Goal: Check status: Check status

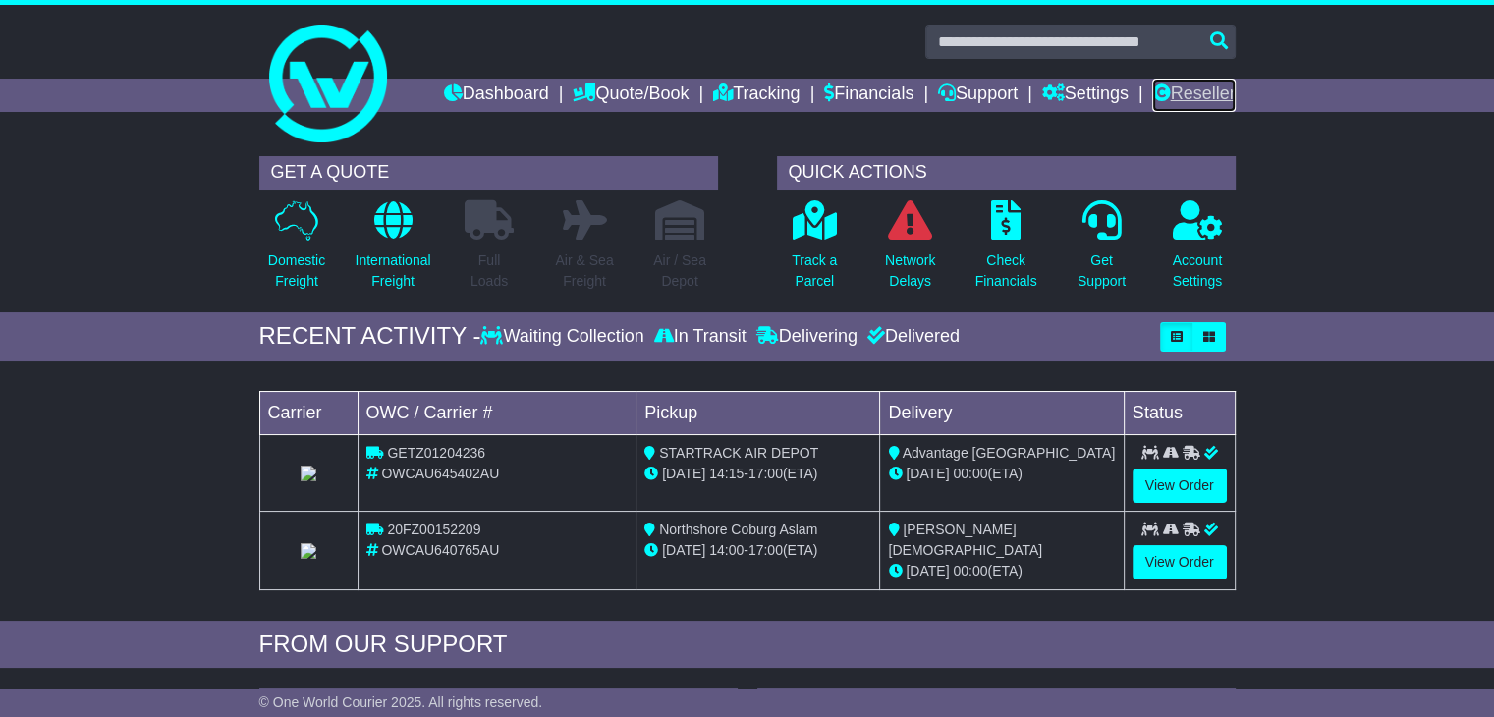
click at [1182, 91] on link "Reseller" at bounding box center [1193, 95] width 83 height 33
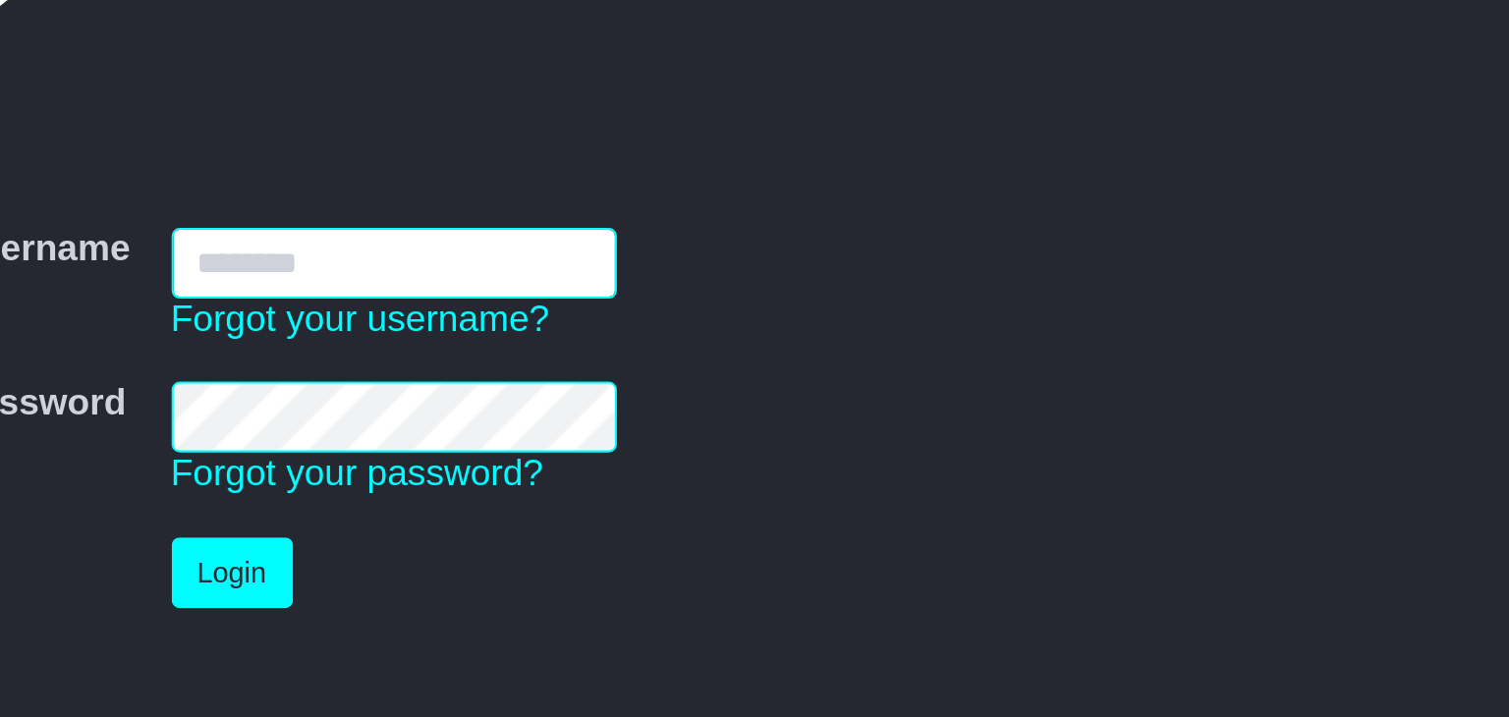
type input "**********"
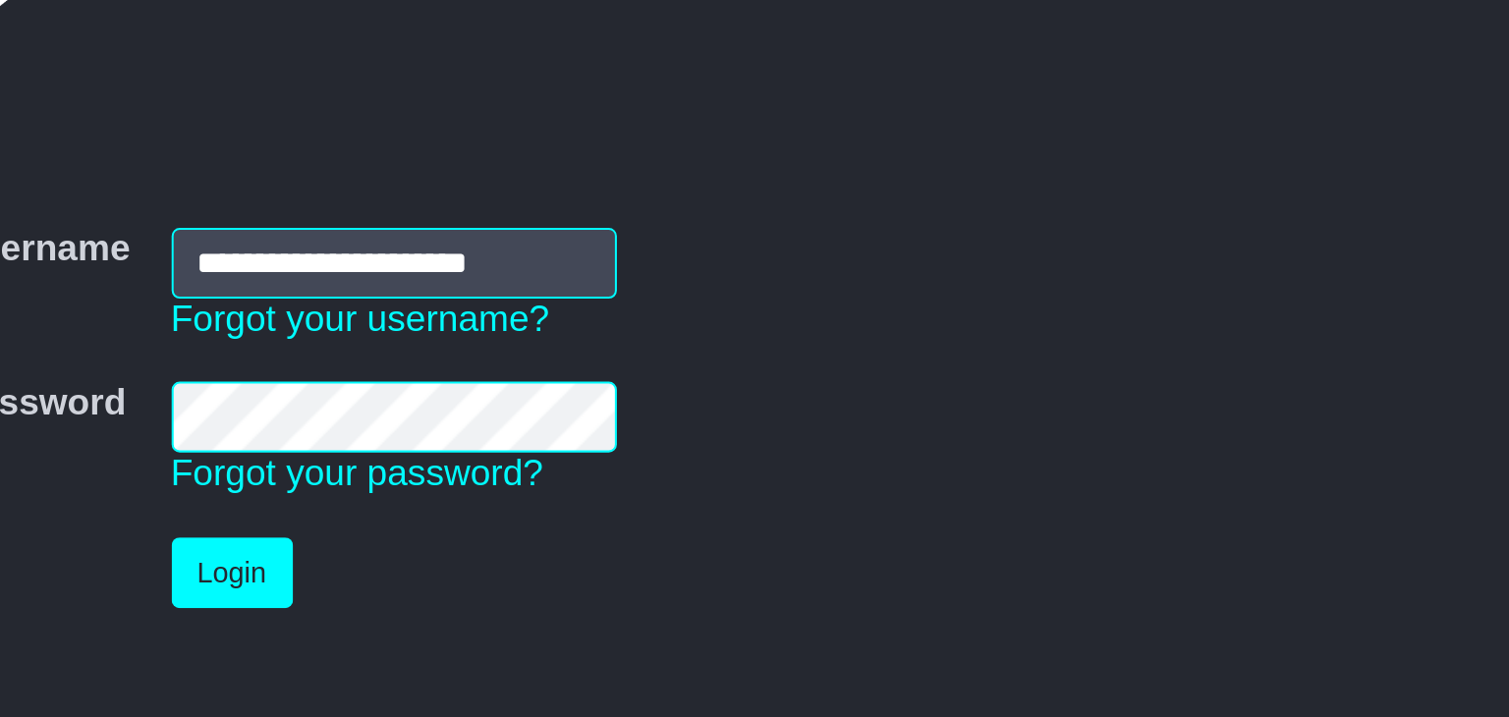
drag, startPoint x: 1007, startPoint y: 444, endPoint x: 1019, endPoint y: 434, distance: 15.3
click at [1019, 434] on form "**********" at bounding box center [754, 460] width 986 height 307
click at [731, 499] on button "Login" at bounding box center [728, 485] width 59 height 34
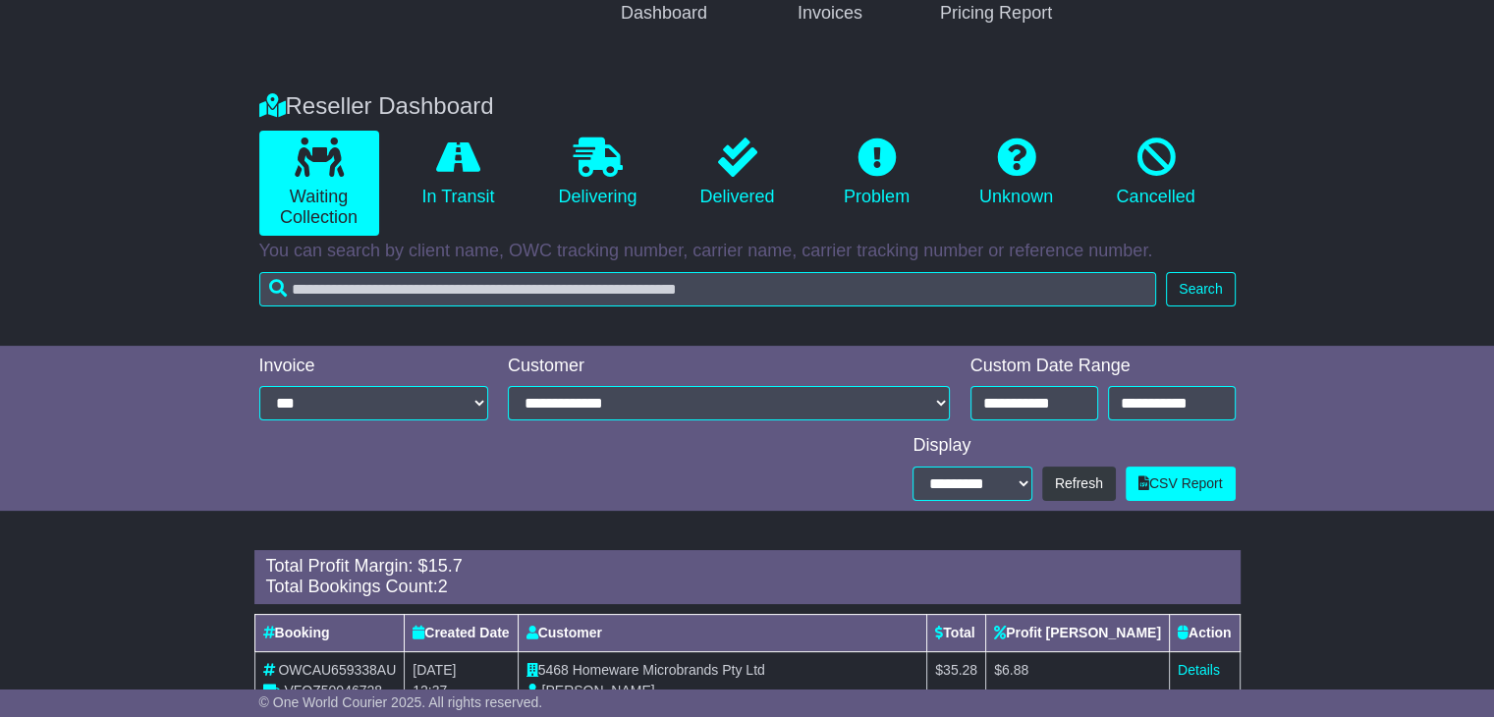
scroll to position [391, 0]
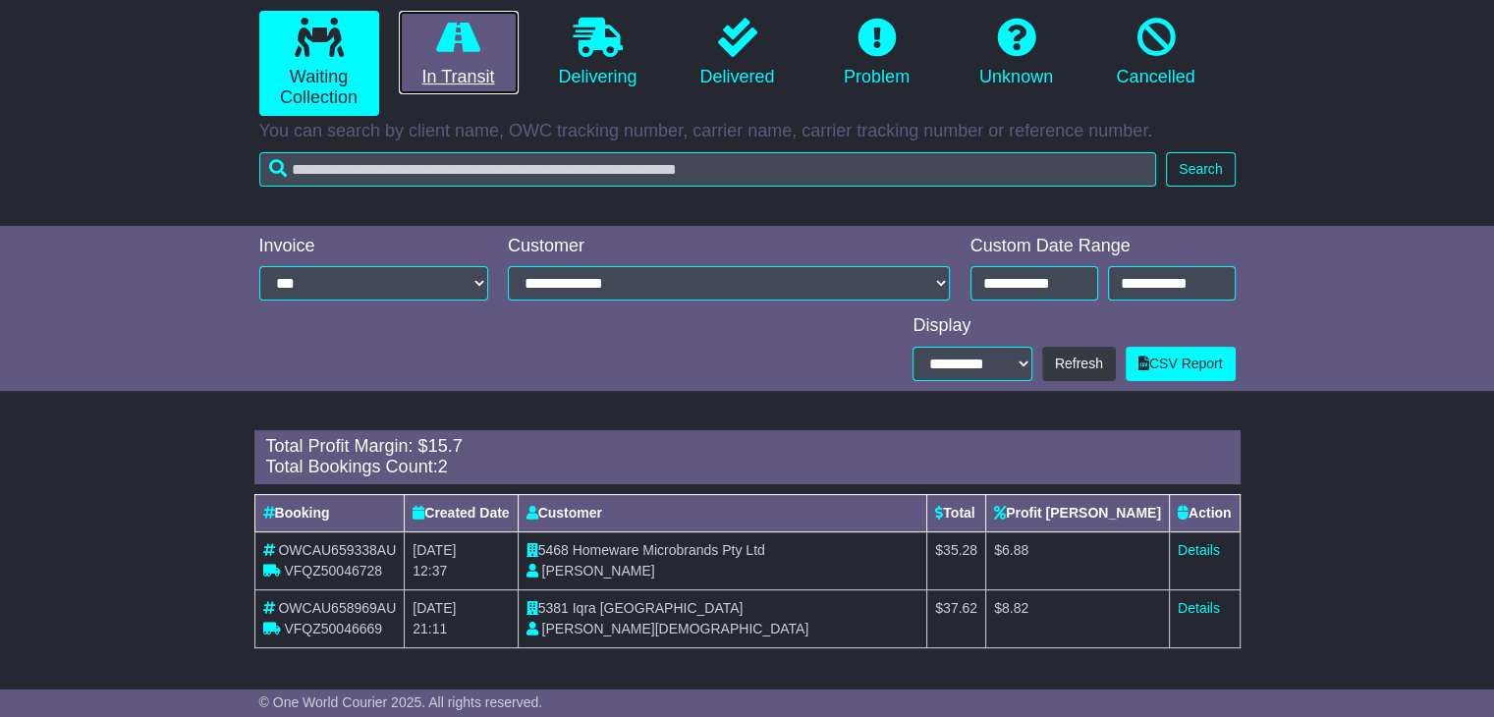
click at [468, 37] on icon at bounding box center [458, 37] width 44 height 39
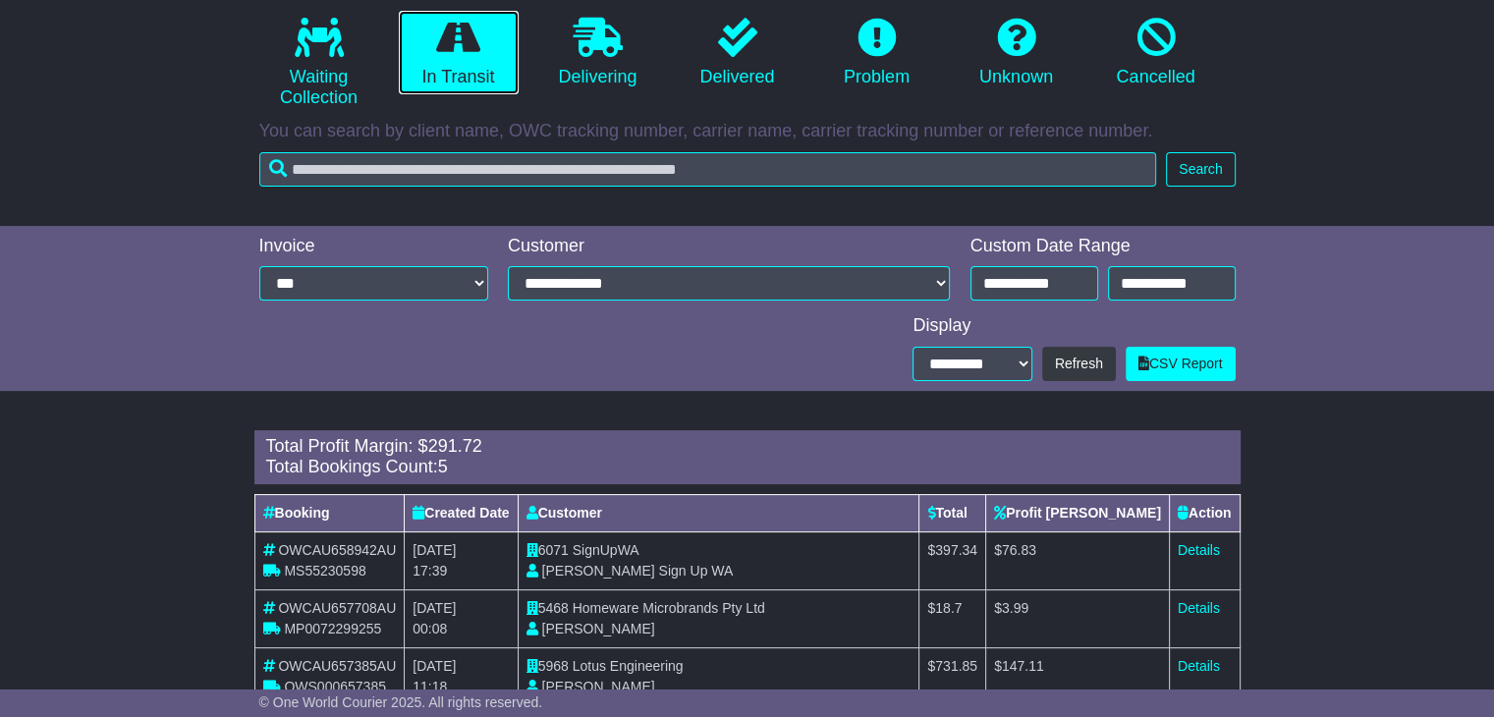
scroll to position [507, 0]
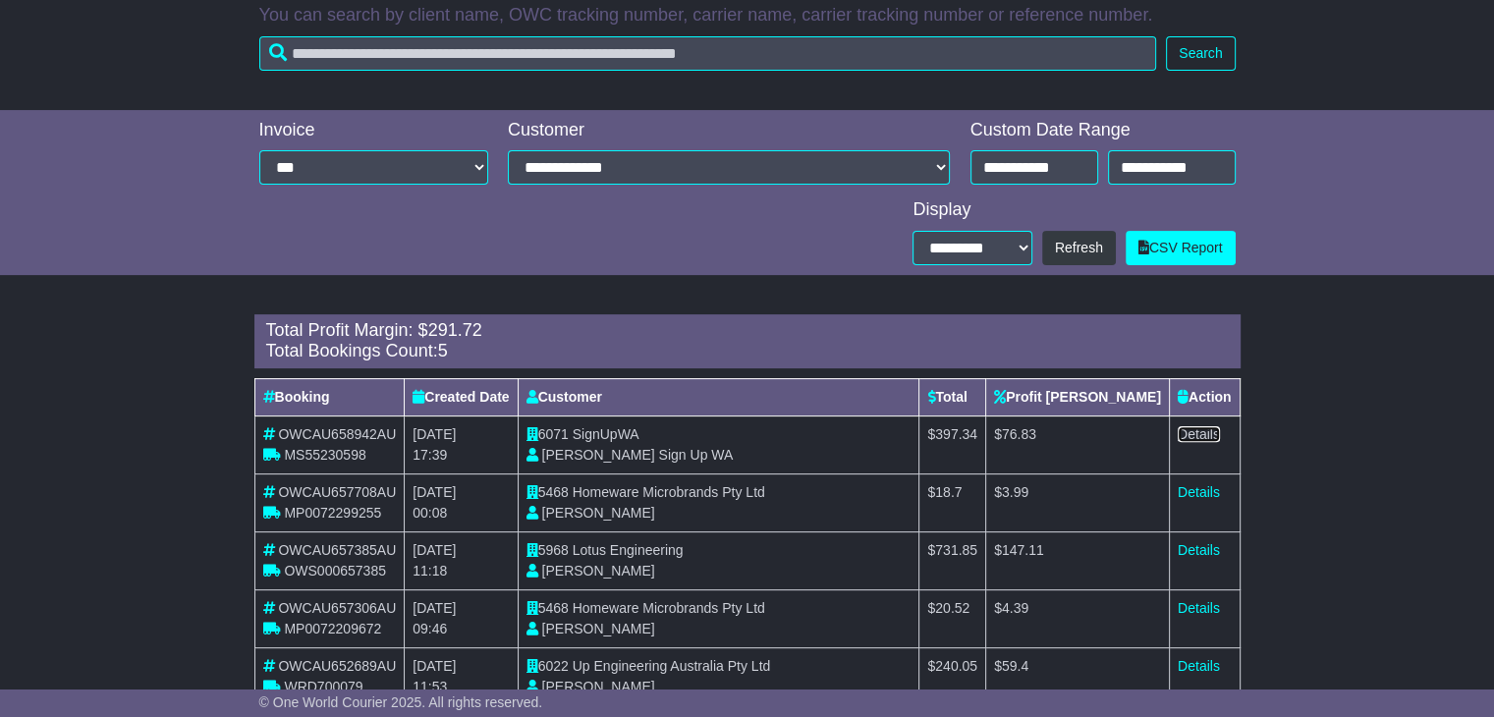
click at [1204, 430] on link "Details" at bounding box center [1199, 434] width 42 height 16
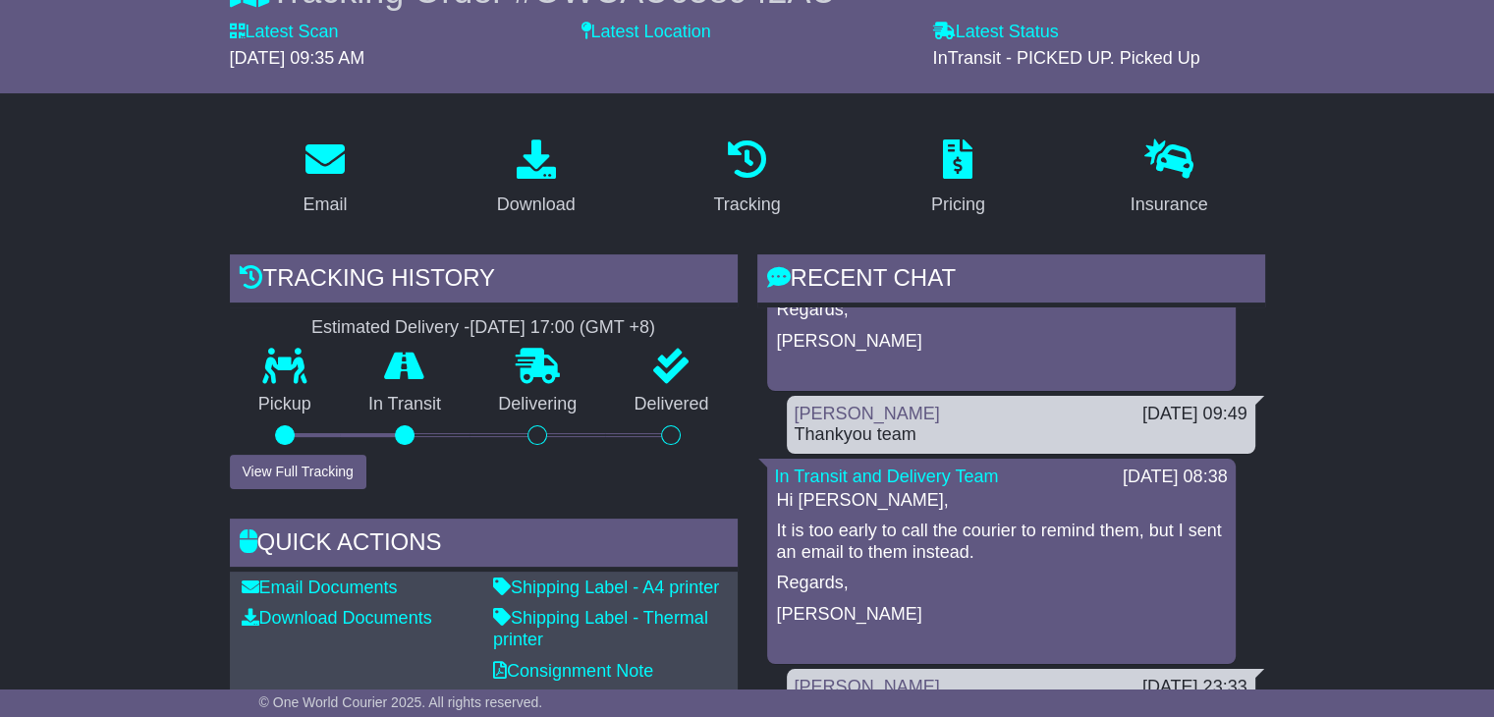
scroll to position [196, 0]
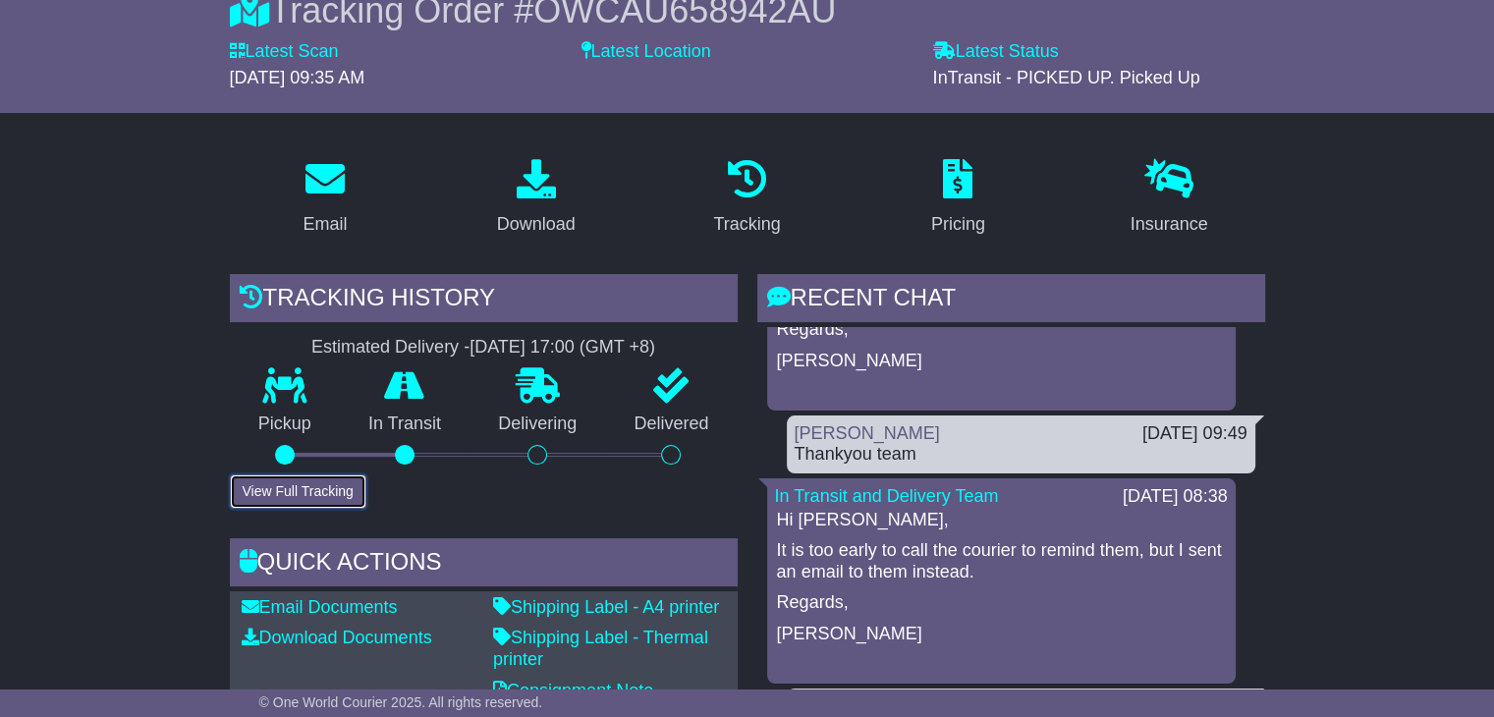
click at [306, 476] on button "View Full Tracking" at bounding box center [298, 491] width 137 height 34
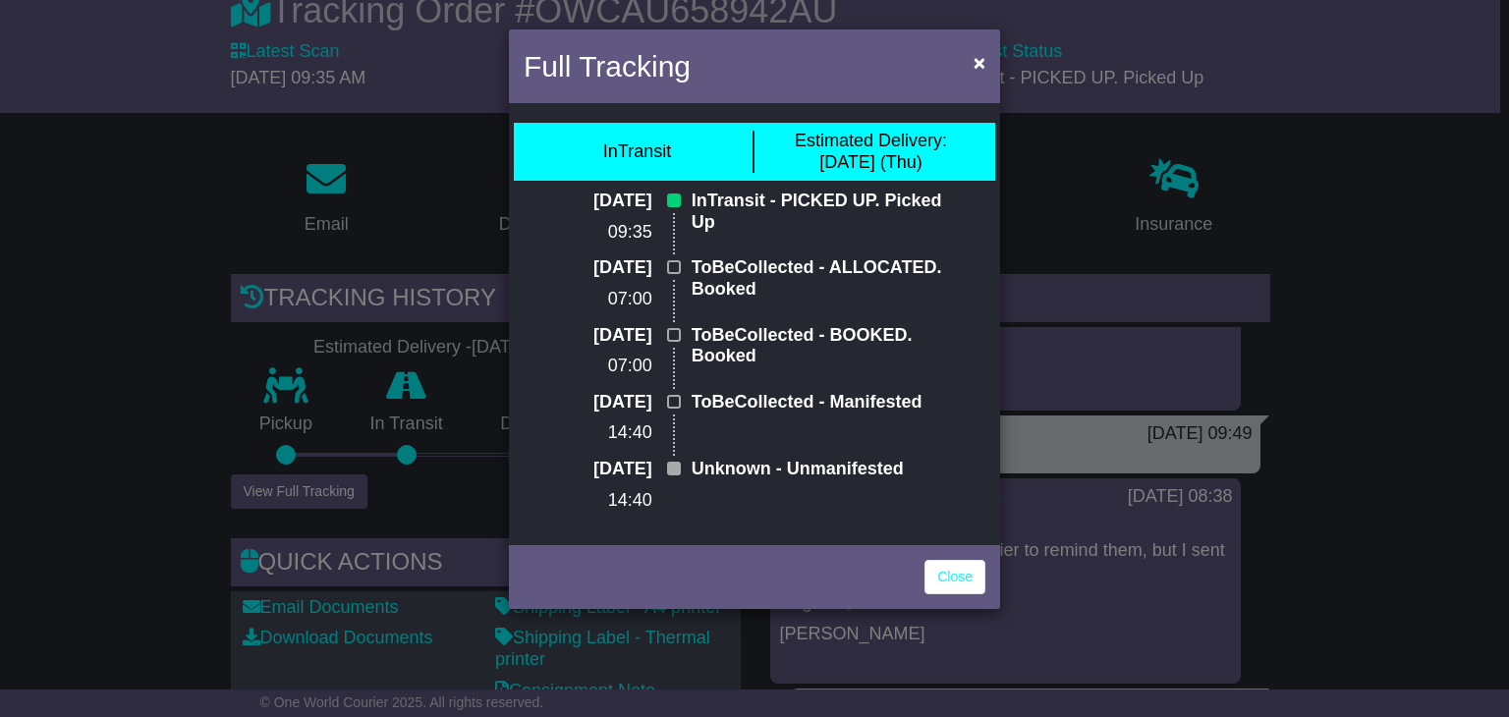
click at [874, 201] on p "InTransit - PICKED UP. Picked Up" at bounding box center [827, 212] width 272 height 42
click at [973, 72] on span "×" at bounding box center [979, 62] width 12 height 23
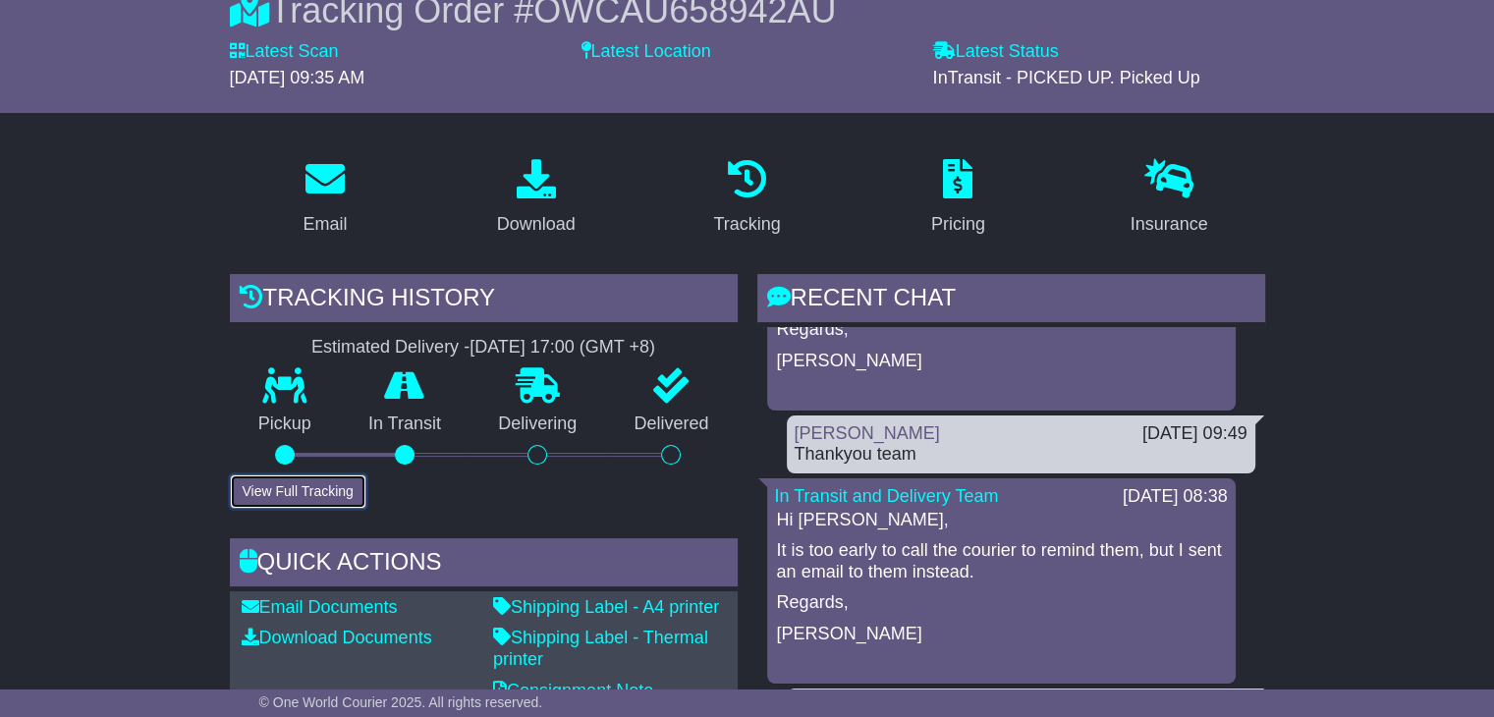
scroll to position [0, 0]
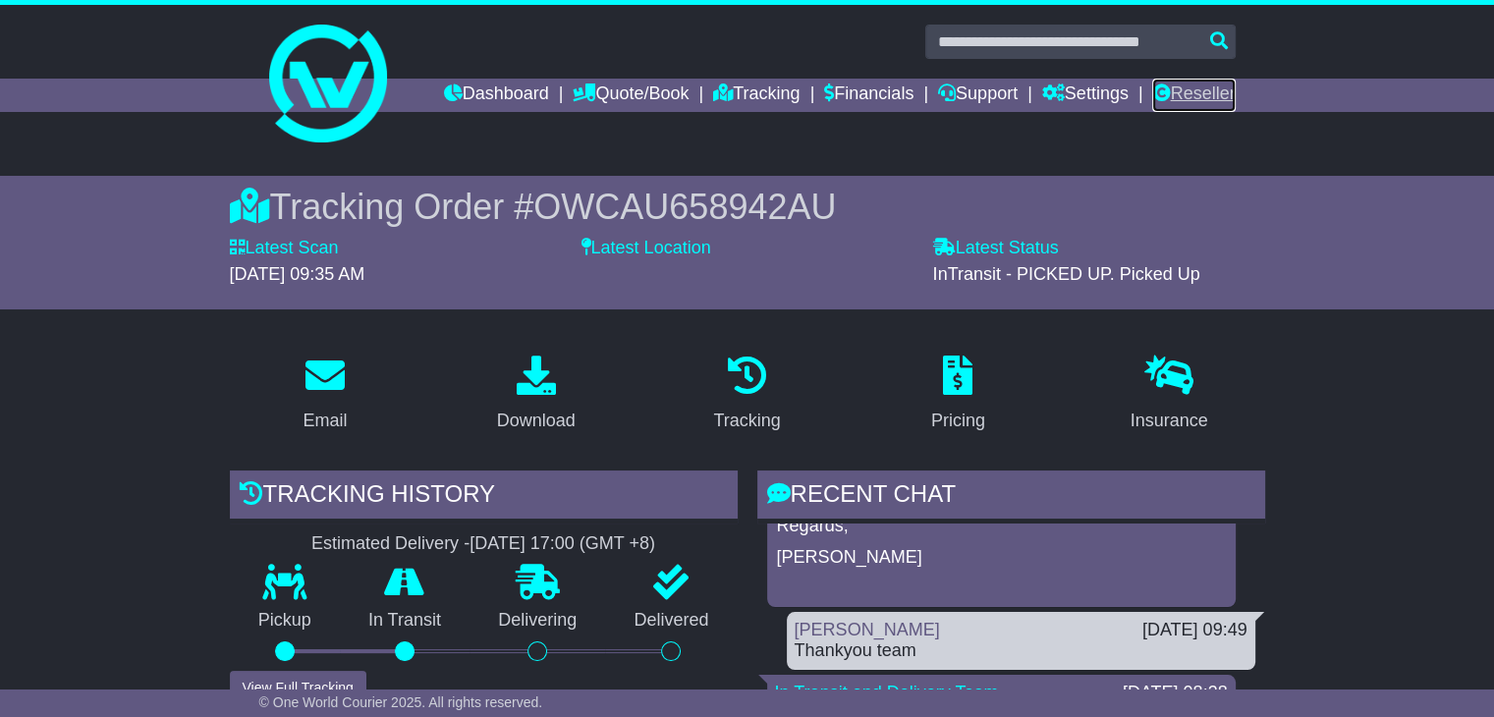
click at [1162, 89] on icon at bounding box center [1161, 92] width 18 height 18
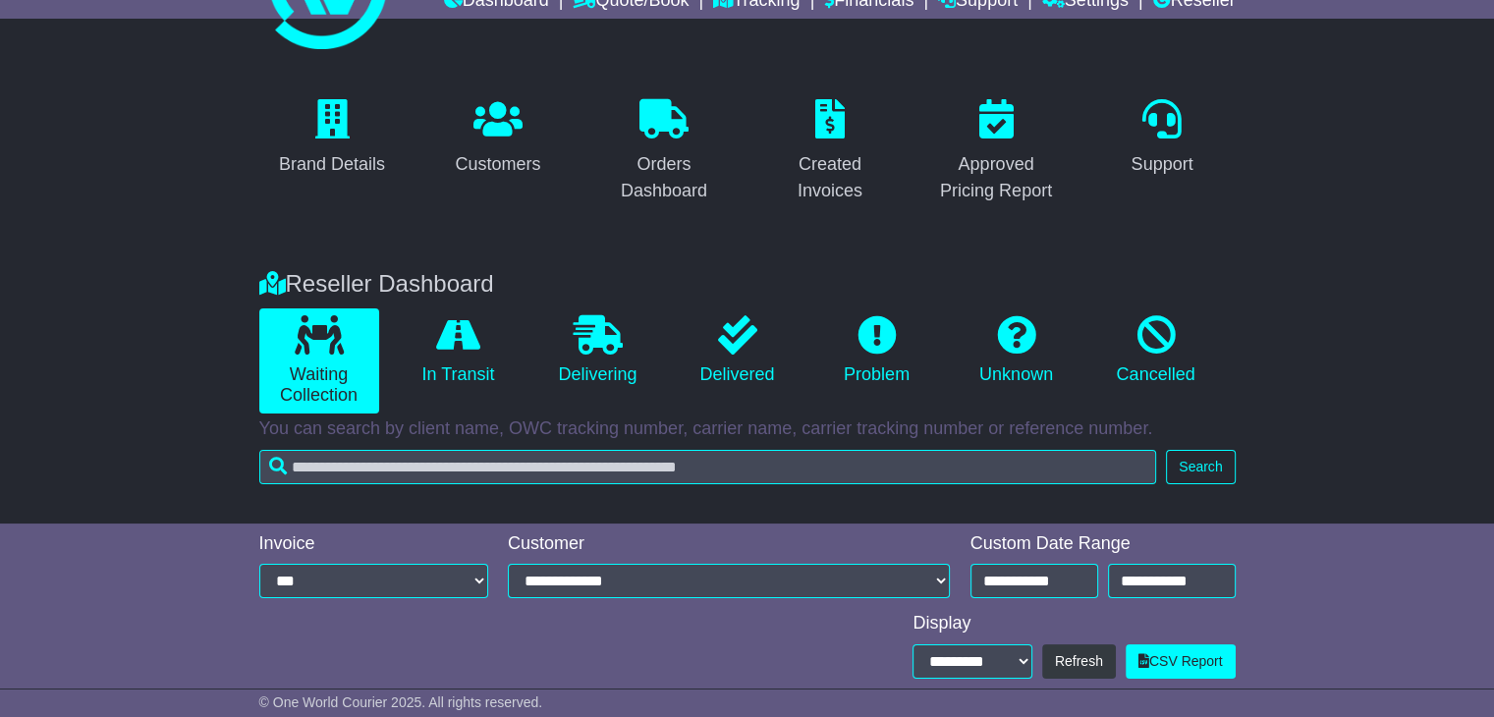
scroll to position [88, 0]
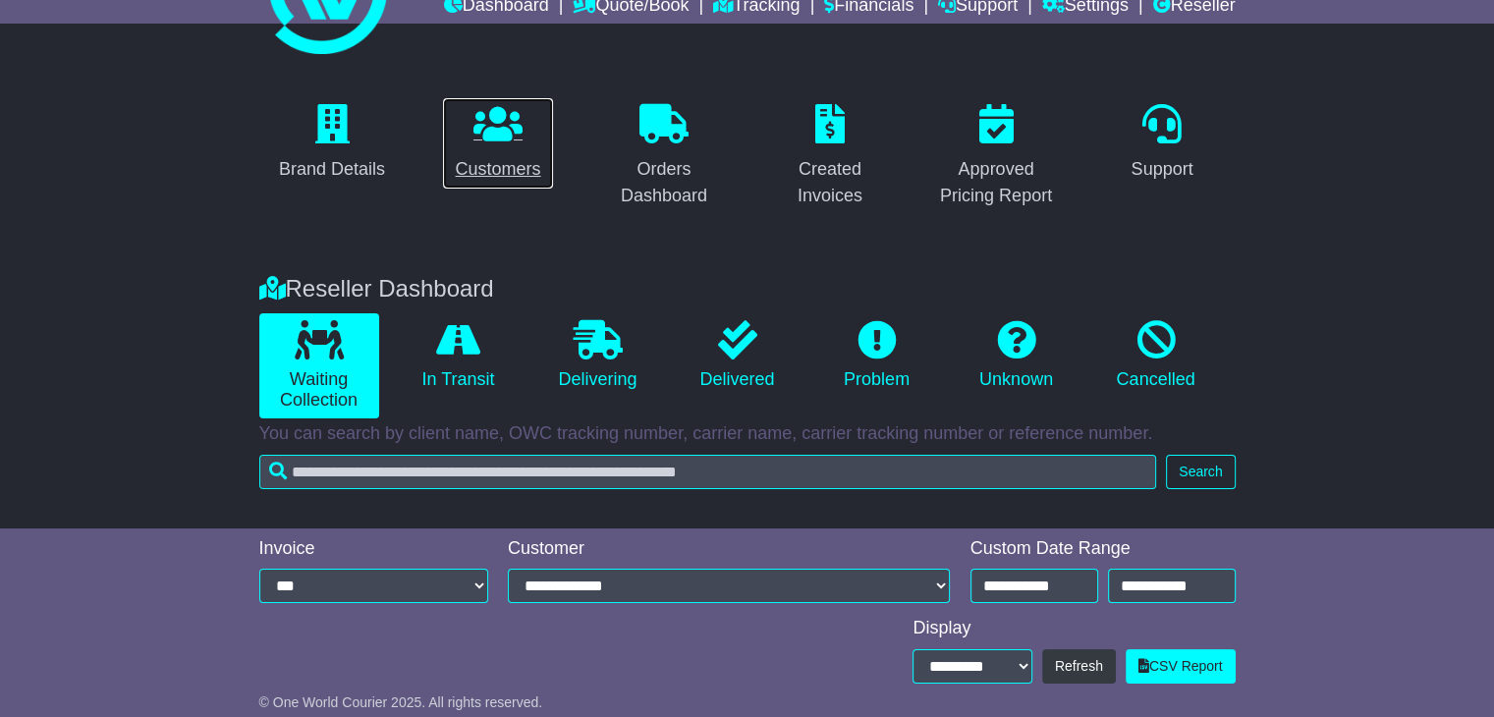
click at [511, 115] on icon at bounding box center [497, 123] width 49 height 39
